Goal: Task Accomplishment & Management: Manage account settings

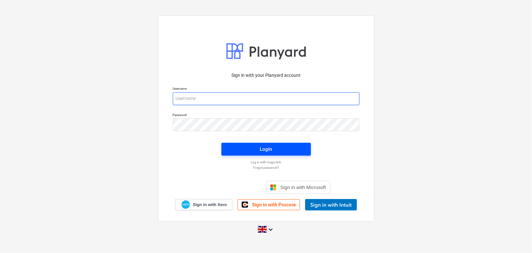
type input "[PERSON_NAME][EMAIL_ADDRESS][DOMAIN_NAME]"
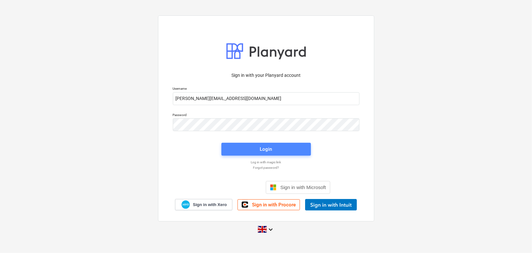
click at [269, 152] on div "Login" at bounding box center [266, 149] width 12 height 8
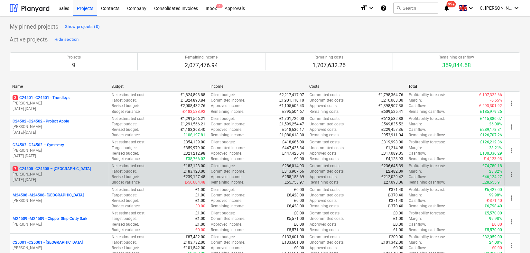
click at [69, 175] on p "[PERSON_NAME]" at bounding box center [60, 174] width 94 height 5
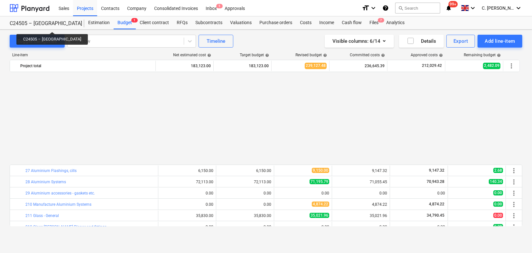
scroll to position [323, 0]
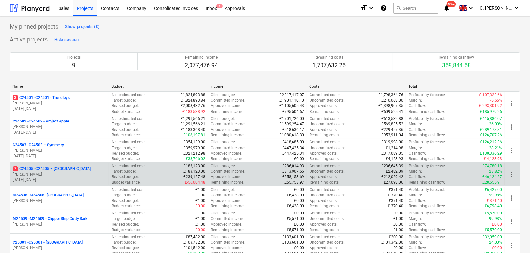
click at [63, 172] on p "[PERSON_NAME]" at bounding box center [60, 174] width 94 height 5
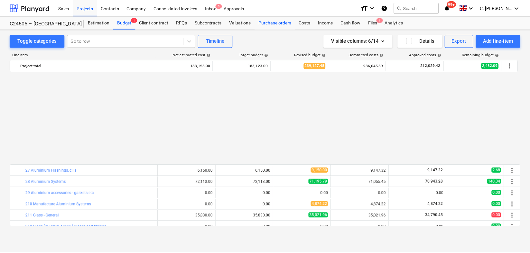
scroll to position [323, 0]
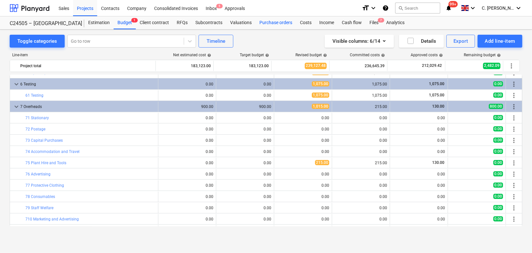
click at [269, 23] on div "Purchase orders" at bounding box center [276, 22] width 41 height 13
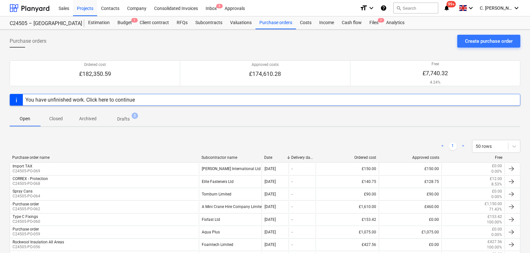
click at [224, 156] on div "Subcontractor name" at bounding box center [231, 158] width 58 height 5
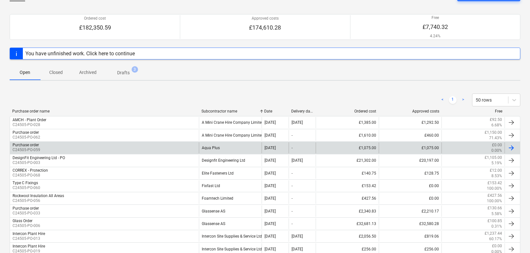
scroll to position [143, 0]
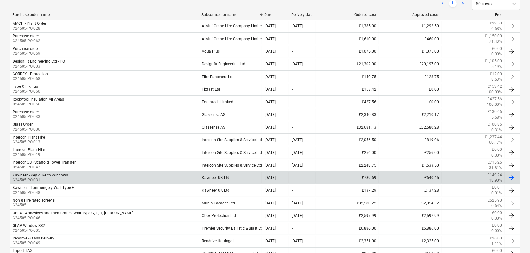
click at [51, 175] on div "Kawneer - Key Alike to Windows" at bounding box center [40, 175] width 55 height 5
